Goal: Find specific page/section: Find specific page/section

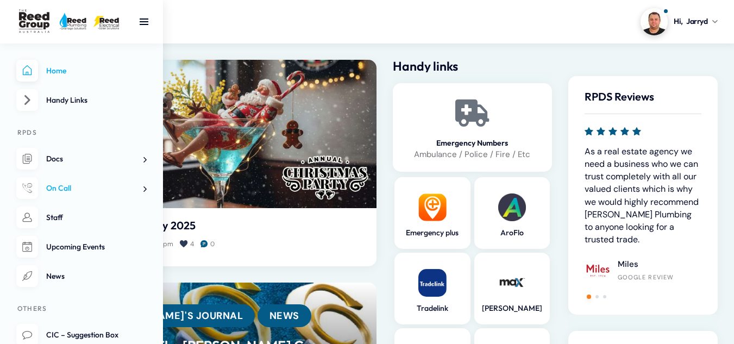
click at [143, 192] on span at bounding box center [140, 188] width 11 height 11
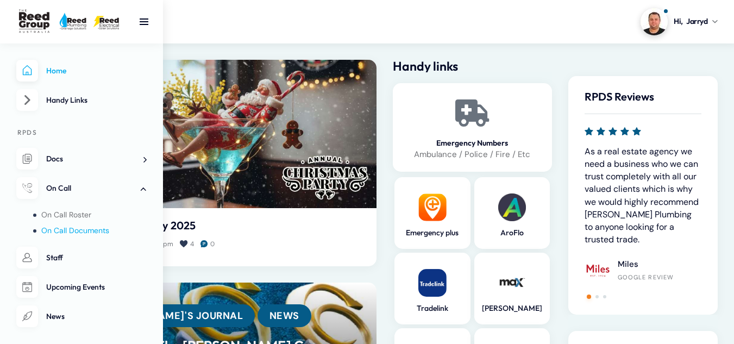
click at [98, 233] on span "On Call Documents" at bounding box center [75, 230] width 68 height 10
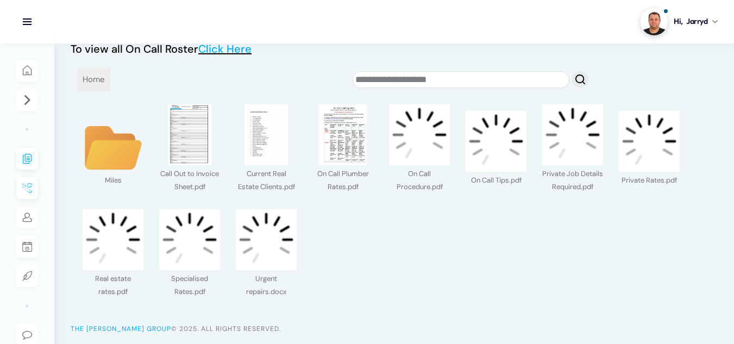
scroll to position [66, 0]
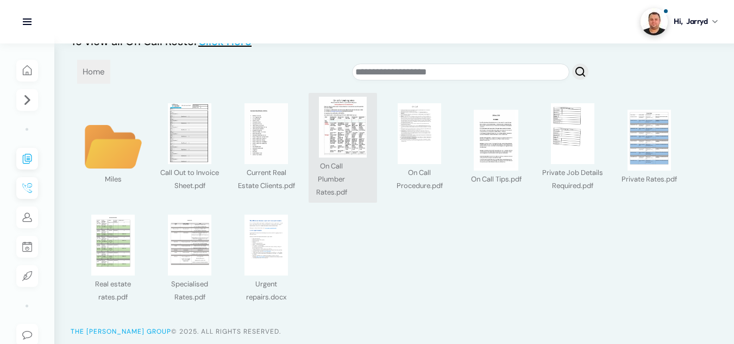
click at [342, 143] on img at bounding box center [342, 127] width 61 height 61
click at [0, 0] on div at bounding box center [0, 0] width 0 height 0
